Goal: Task Accomplishment & Management: Manage account settings

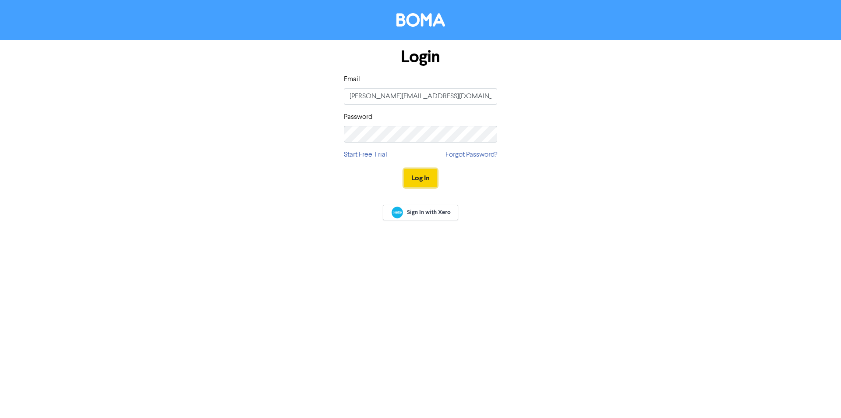
click at [424, 176] on button "Log In" at bounding box center [420, 178] width 33 height 18
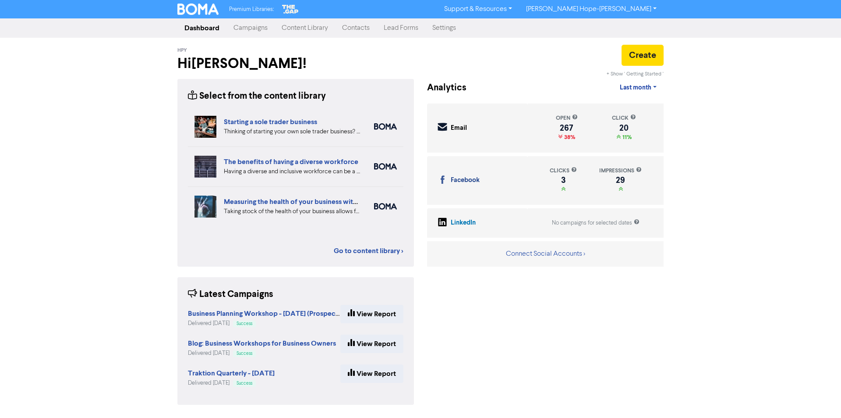
click at [601, 7] on link "[PERSON_NAME] Hope-[PERSON_NAME]" at bounding box center [591, 9] width 145 height 14
click at [450, 26] on link "Settings" at bounding box center [444, 28] width 38 height 18
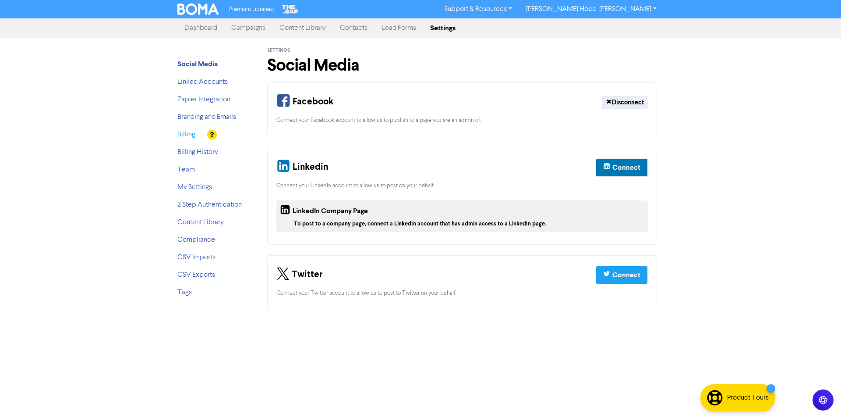
click at [185, 134] on link "Billing" at bounding box center [186, 134] width 18 height 7
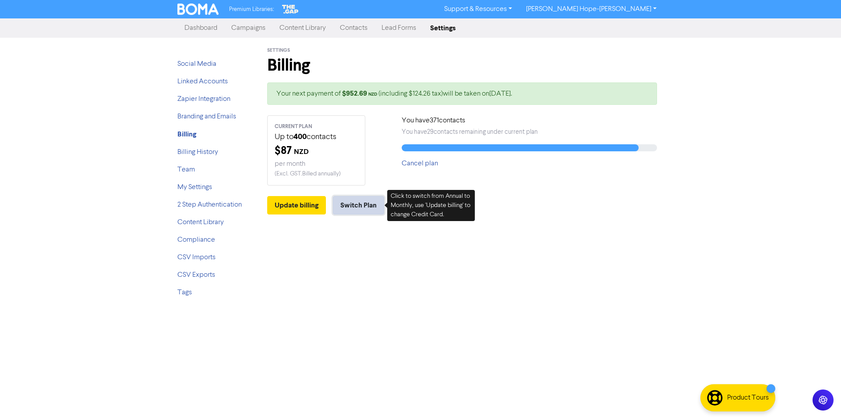
click at [354, 205] on button "Switch Plan" at bounding box center [358, 205] width 51 height 18
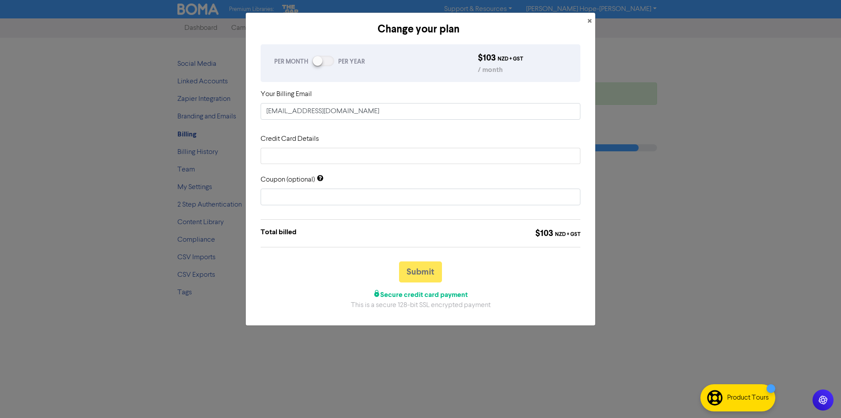
click at [330, 61] on div at bounding box center [323, 61] width 22 height 11
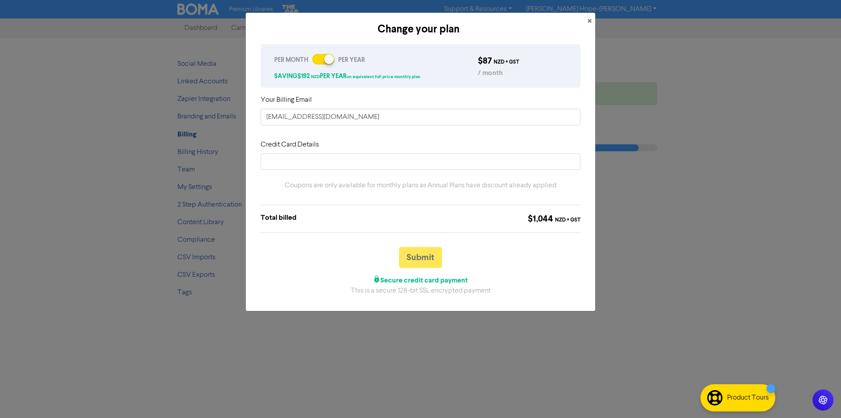
click at [317, 60] on div at bounding box center [319, 59] width 6 height 4
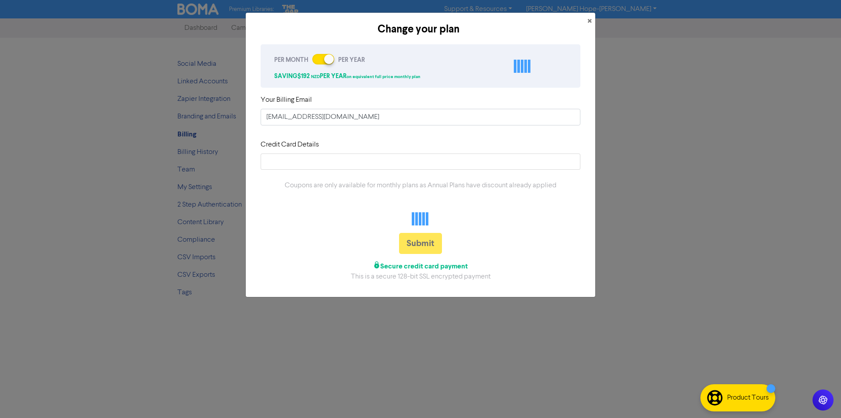
checkbox input "false"
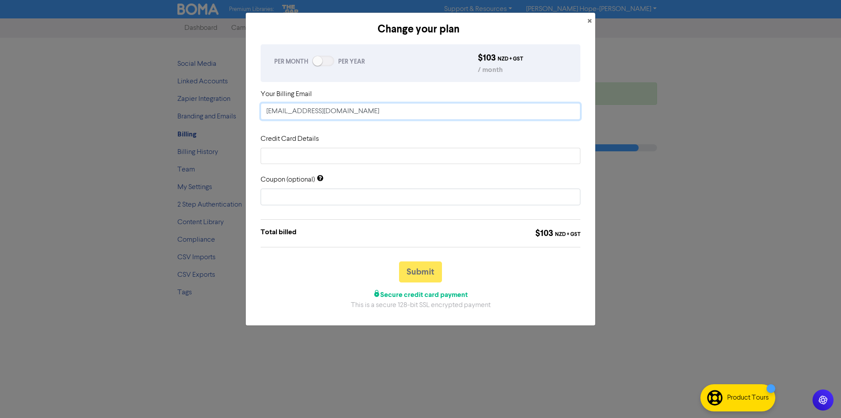
drag, startPoint x: 331, startPoint y: 111, endPoint x: 245, endPoint y: 117, distance: 86.5
click at [245, 117] on div "Change your plan × PER MONTH PER YEAR $ 103 NZD + GST / month Your Billing Emai…" at bounding box center [420, 209] width 841 height 418
type input "h"
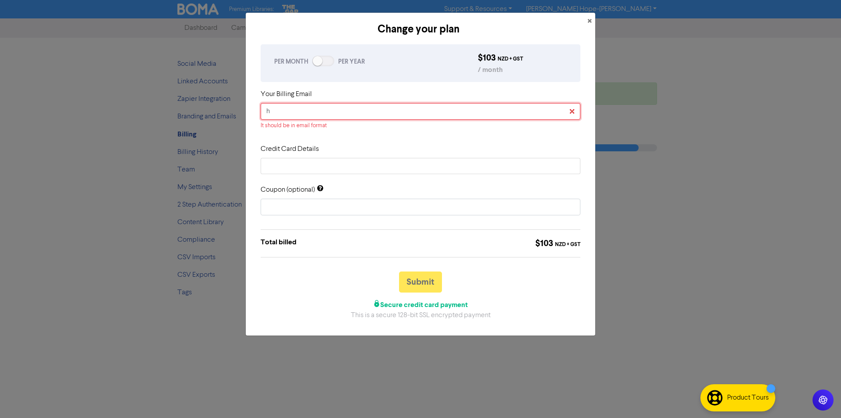
type input "he"
type input "hel"
type input "hell"
type input "hello"
type input "hello@"
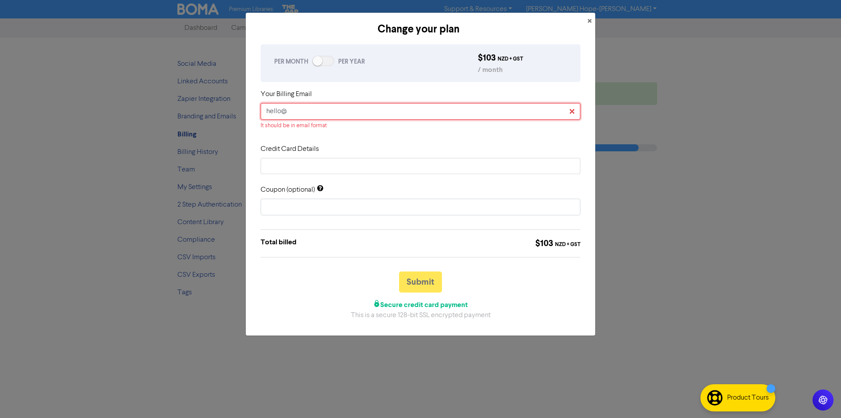
type input "hello@t"
type input "hello@tr"
type input "hello@tra"
type input "hello@trak"
type input "hello@trakt"
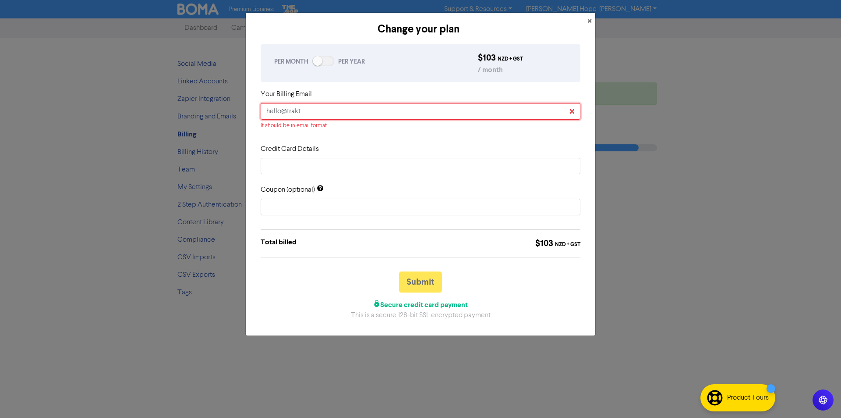
type input "hello@trakti"
type input "hello@traktio"
type input "hello@traktion"
type input "hello@traktion."
type input "hello@traktion.c"
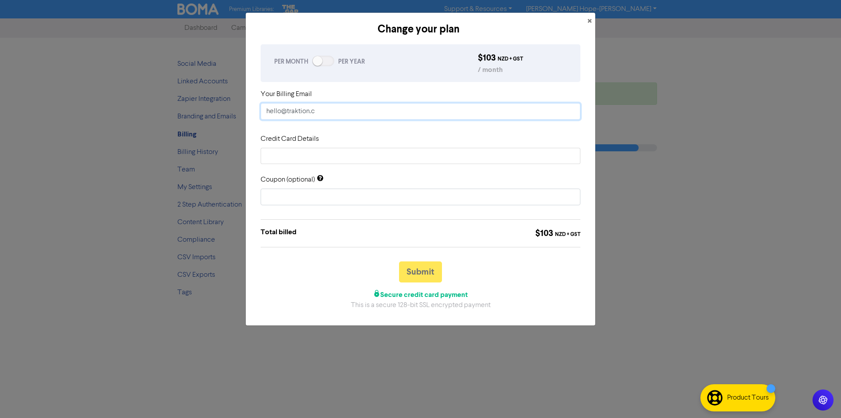
type input "[EMAIL_ADDRESS][DOMAIN_NAME]"
type input "[EMAIL_ADDRESS][DOMAIN_NAME]."
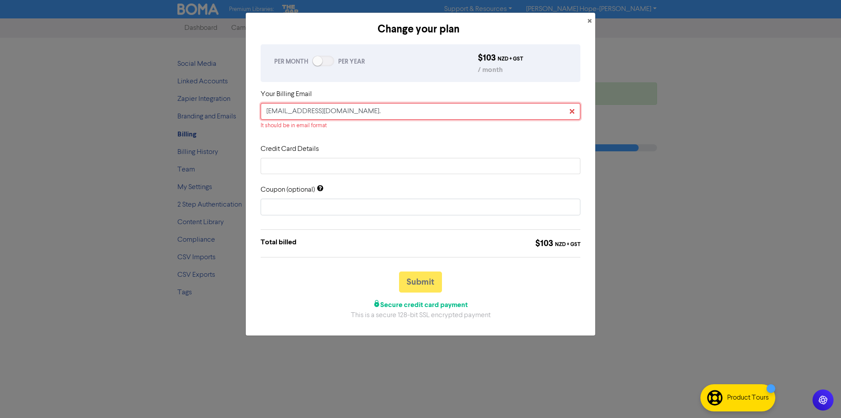
type input "hello@traktion.co.n"
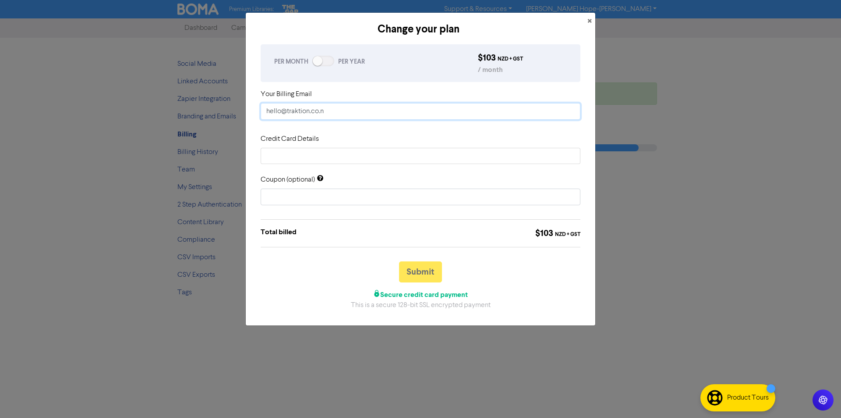
type input "[EMAIL_ADDRESS][DOMAIN_NAME]"
click at [346, 132] on form "Your Billing Email [EMAIL_ADDRESS][DOMAIN_NAME] Credit Card Details Coupon (opt…" at bounding box center [421, 199] width 320 height 221
click at [325, 160] on iframe at bounding box center [420, 156] width 308 height 8
click at [426, 270] on button "Submit" at bounding box center [420, 271] width 43 height 21
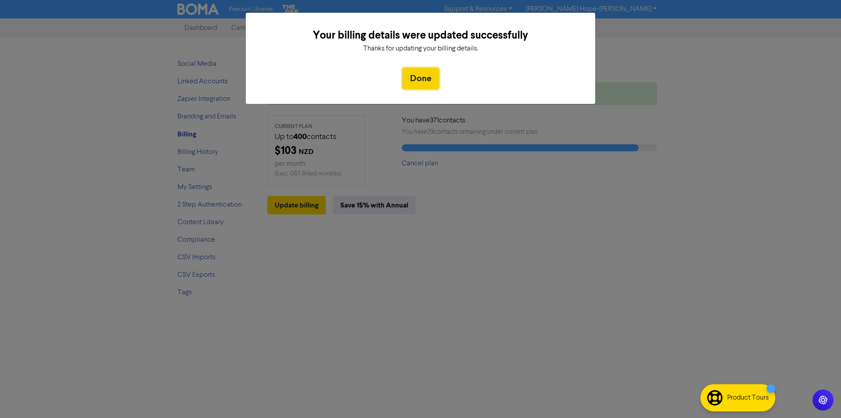
click at [424, 79] on button "Done" at bounding box center [421, 78] width 36 height 21
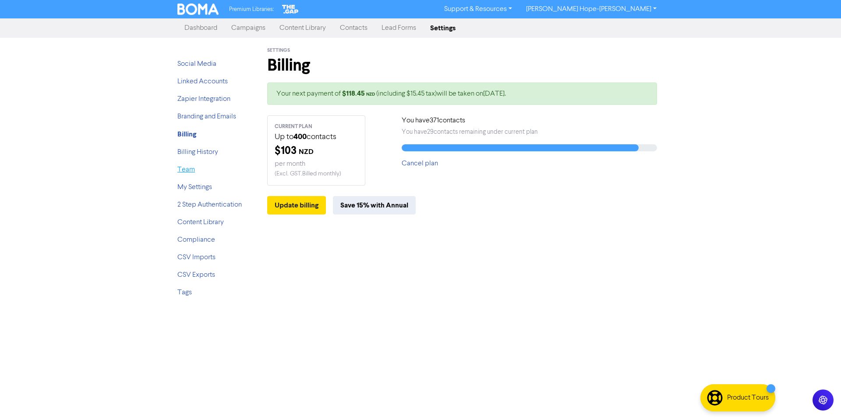
click at [189, 168] on link "Team" at bounding box center [186, 169] width 18 height 7
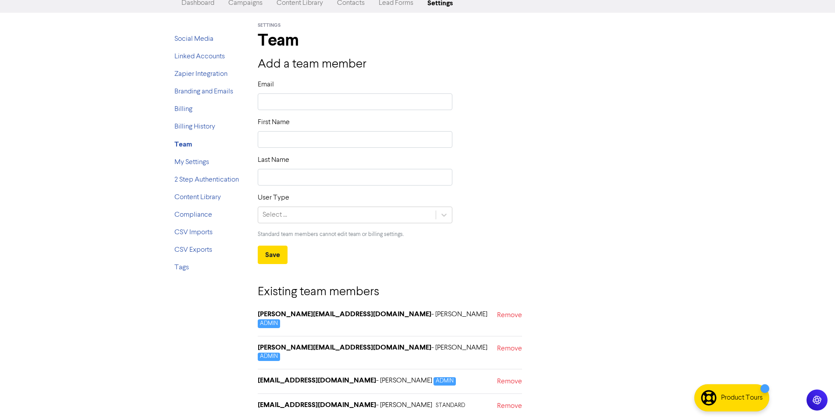
scroll to position [38, 0]
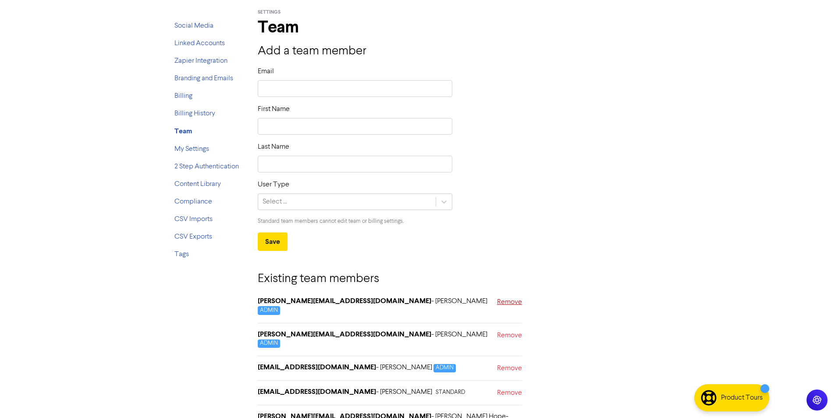
click at [506, 298] on link "Remove" at bounding box center [509, 307] width 25 height 21
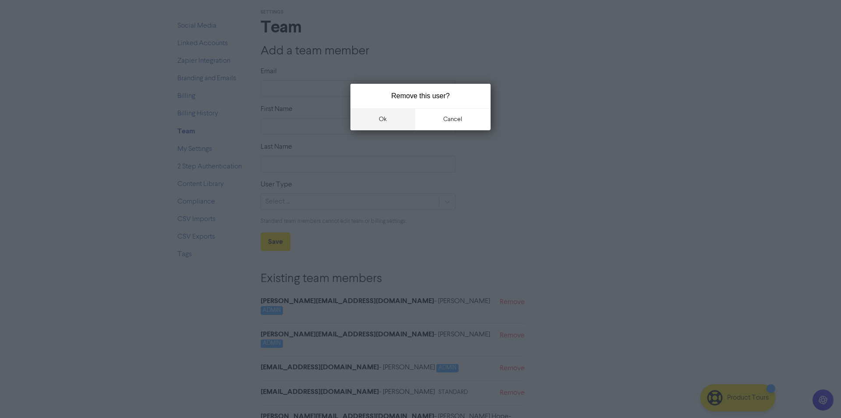
click at [372, 119] on button "ok" at bounding box center [383, 119] width 65 height 22
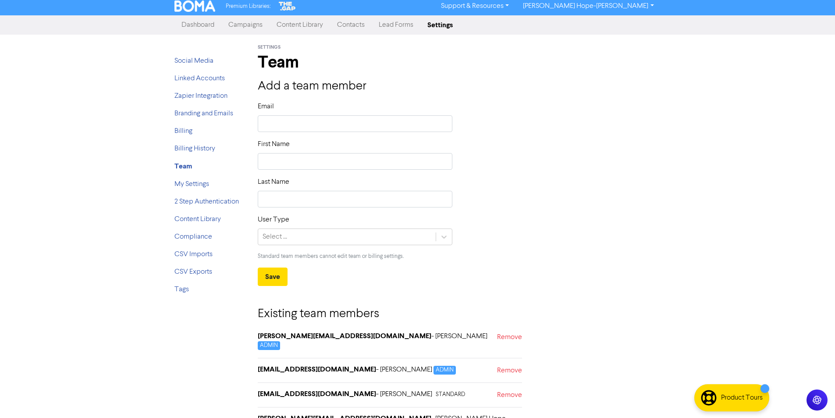
scroll to position [0, 0]
